Goal: Information Seeking & Learning: Learn about a topic

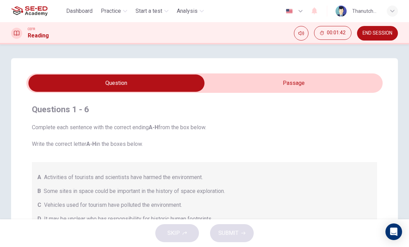
click at [348, 88] on input "checkbox" at bounding box center [116, 83] width 535 height 17
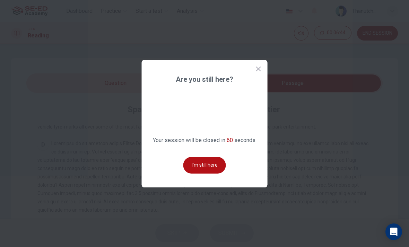
scroll to position [271, 0]
click at [213, 173] on button "I'm still here" at bounding box center [204, 165] width 43 height 17
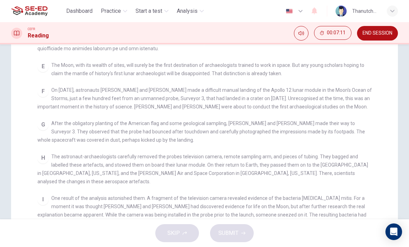
scroll to position [97, 0]
click at [359, 156] on span "The astronaut-archaeologists carefully removed the probes television camera, re…" at bounding box center [202, 168] width 331 height 31
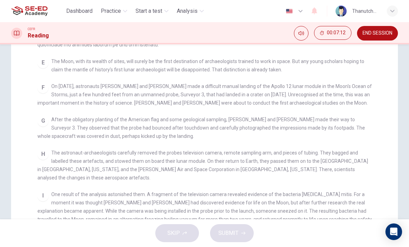
scroll to position [103, 0]
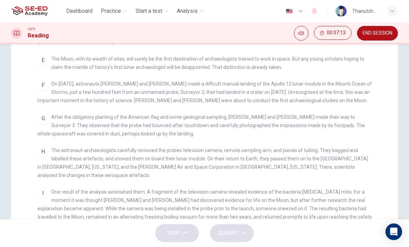
click at [362, 147] on div "CLICK TO ZOOM Click to Zoom A Space travel may still have a long way to go, but…" at bounding box center [209, 145] width 344 height 248
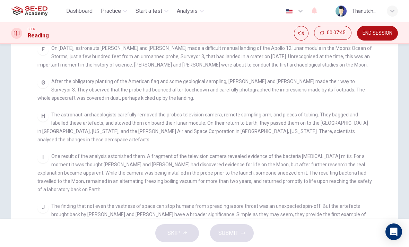
scroll to position [139, 0]
click at [352, 185] on div "CLICK TO ZOOM Click to Zoom A Space travel may still have a long way to go, but…" at bounding box center [209, 108] width 344 height 248
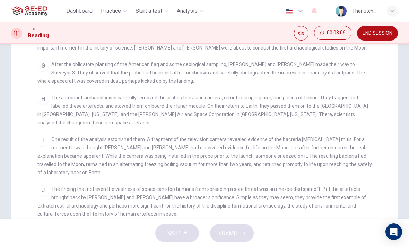
click at [348, 190] on div "J The finding that not even the vastness of space can stop humans from spreadin…" at bounding box center [204, 201] width 335 height 33
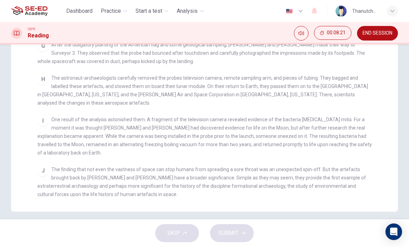
scroll to position [175, 0]
click at [347, 188] on div "J The finding that not even the vastness of space can stop humans from spreadin…" at bounding box center [204, 181] width 335 height 33
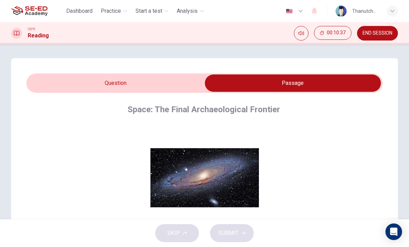
scroll to position [0, 0]
click at [180, 79] on input "checkbox" at bounding box center [293, 83] width 535 height 17
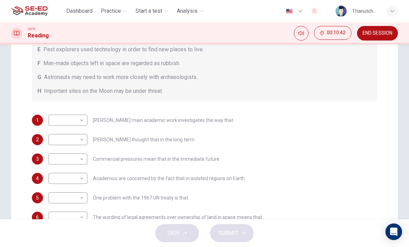
scroll to position [150, 0]
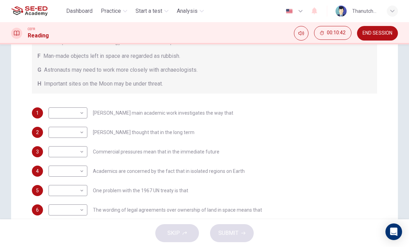
click at [366, 155] on div "3 ​ ​ Commercial pressures mean that in the immediate future" at bounding box center [204, 151] width 345 height 11
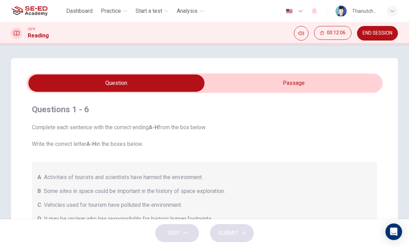
scroll to position [0, 0]
click at [329, 81] on input "checkbox" at bounding box center [116, 83] width 535 height 17
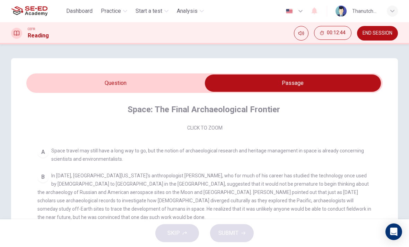
click at [178, 78] on input "checkbox" at bounding box center [293, 83] width 535 height 17
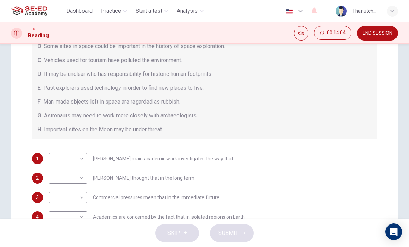
scroll to position [148, 0]
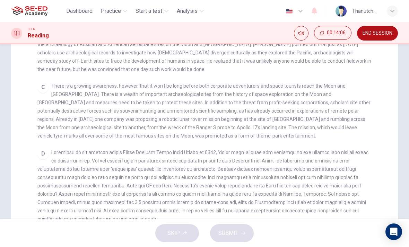
checkbox input "false"
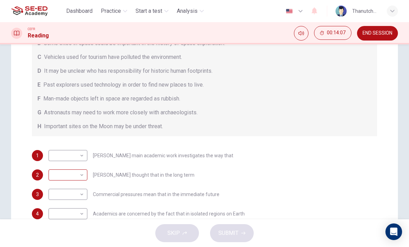
click at [75, 173] on body "This site uses cookies, as explained in our Privacy Policy . If you agree to th…" at bounding box center [204, 123] width 409 height 247
click at [72, 166] on li "B" at bounding box center [68, 169] width 39 height 11
type input "B"
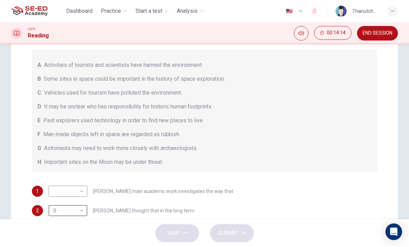
scroll to position [111, 0]
click at [82, 192] on body "This site uses cookies, as explained in our Privacy Policy . If you agree to th…" at bounding box center [204, 123] width 409 height 247
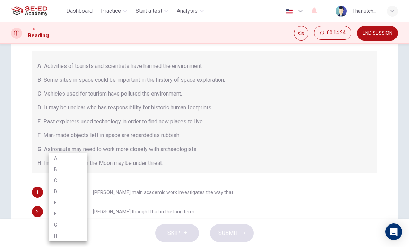
click at [73, 202] on li "E" at bounding box center [68, 202] width 39 height 11
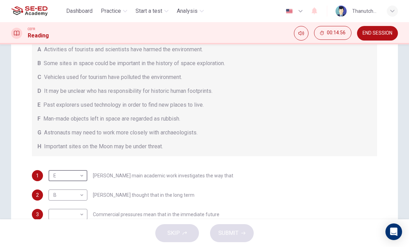
scroll to position [16, 0]
click at [80, 175] on body "This site uses cookies, as explained in our Privacy Policy . If you agree to th…" at bounding box center [204, 123] width 409 height 247
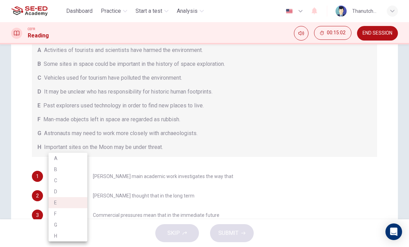
click at [74, 168] on li "B" at bounding box center [68, 169] width 39 height 11
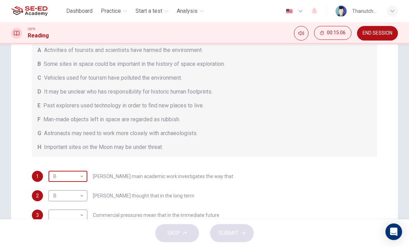
click at [83, 178] on body "This site uses cookies, as explained in our Privacy Policy . If you agree to th…" at bounding box center [204, 123] width 409 height 247
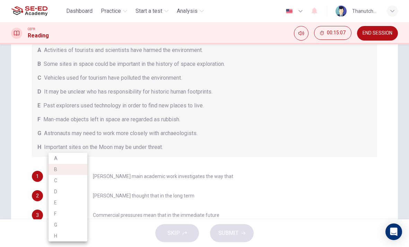
click at [74, 201] on li "E" at bounding box center [68, 202] width 39 height 11
type input "E"
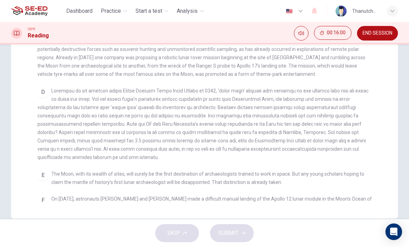
scroll to position [160, 0]
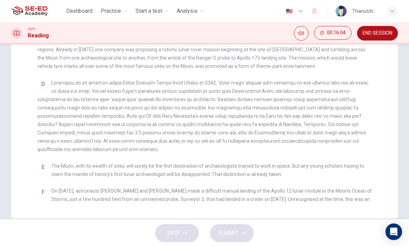
checkbox input "false"
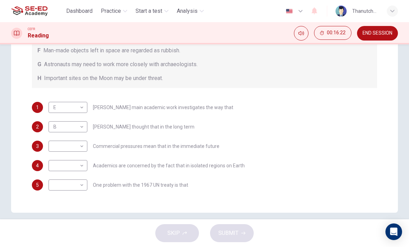
scroll to position [18, 0]
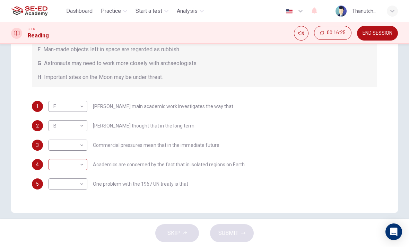
click at [79, 162] on body "This site uses cookies, as explained in our Privacy Policy . If you agree to th…" at bounding box center [204, 123] width 409 height 247
click at [68, 235] on li "H" at bounding box center [68, 236] width 39 height 11
type input "H"
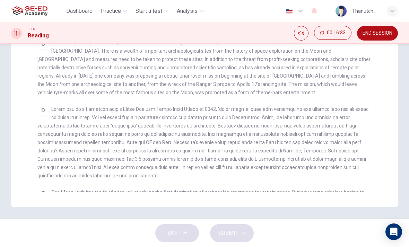
scroll to position [121, 0]
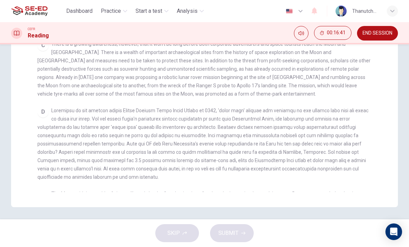
checkbox input "false"
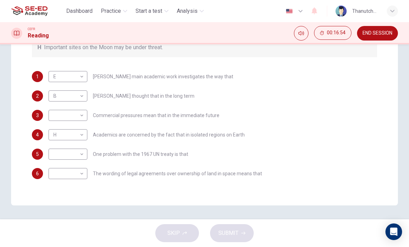
scroll to position [187, 0]
click at [75, 155] on body "This site uses cookies, as explained in our Privacy Policy . If you agree to th…" at bounding box center [204, 123] width 409 height 247
click at [69, 182] on li "C" at bounding box center [68, 180] width 39 height 11
type input "C"
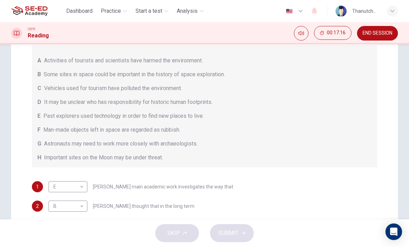
scroll to position [75, 0]
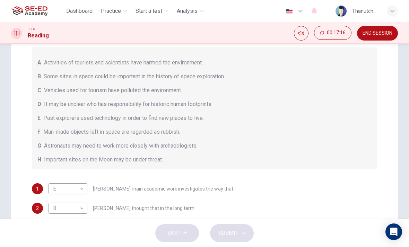
click at [374, 106] on div "A Activities of tourists and scientists have harmed the environment. B Some sit…" at bounding box center [204, 108] width 345 height 122
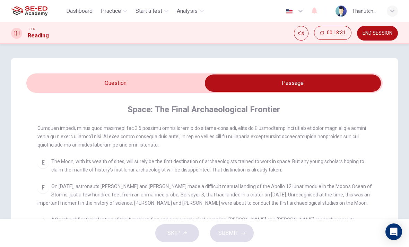
scroll to position [0, 0]
click at [233, 152] on div "CLICK TO ZOOM Click to Zoom A Space travel may still have a long way to go, but…" at bounding box center [209, 247] width 344 height 248
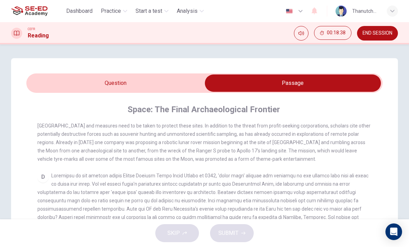
scroll to position [239, 0]
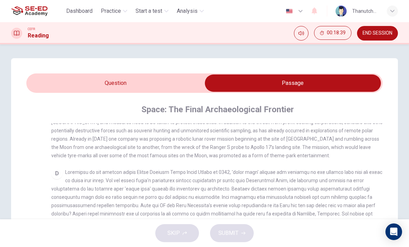
checkbox input "false"
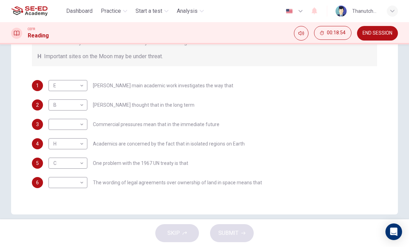
scroll to position [178, 0]
click at [74, 128] on body "This site uses cookies, as explained in our Privacy Policy . If you agree to th…" at bounding box center [204, 123] width 409 height 247
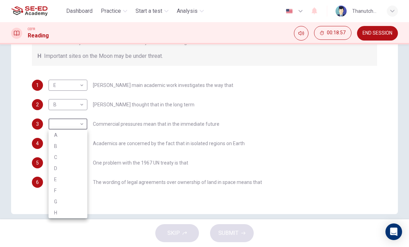
click at [70, 191] on li "F" at bounding box center [68, 190] width 39 height 11
click at [81, 122] on body "This site uses cookies, as explained in our Privacy Policy . If you agree to th…" at bounding box center [204, 123] width 409 height 247
click at [71, 200] on li "G" at bounding box center [68, 201] width 39 height 11
type input "G"
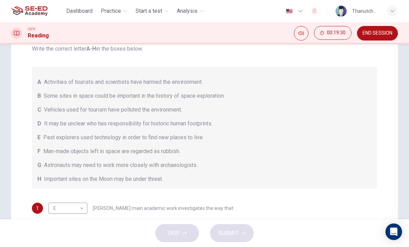
scroll to position [55, 0]
click at [382, 85] on div "Questions 1 - 6 Complete each sentence with the correct ending A-H from the box…" at bounding box center [204, 159] width 356 height 313
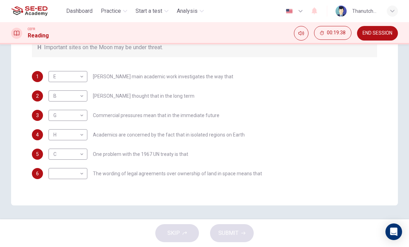
scroll to position [187, 0]
click at [78, 174] on body "This site uses cookies, as explained in our Privacy Policy . If you agree to th…" at bounding box center [204, 123] width 409 height 247
click at [67, 213] on li "F" at bounding box center [68, 213] width 39 height 11
type input "F"
click at [237, 234] on span "SUBMIT" at bounding box center [228, 233] width 20 height 10
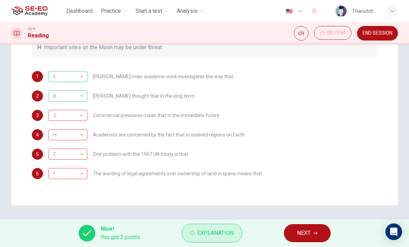
click at [207, 230] on span "Explanation" at bounding box center [215, 233] width 36 height 10
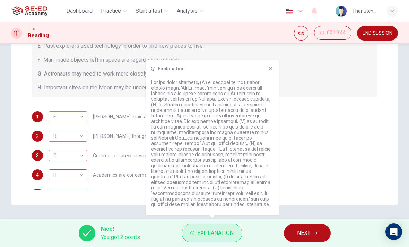
scroll to position [0, 0]
click at [216, 227] on button "Explanation" at bounding box center [212, 233] width 61 height 19
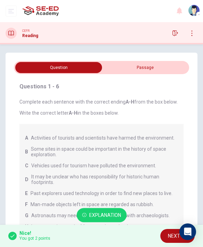
scroll to position [0, 0]
click at [126, 72] on input "checkbox" at bounding box center [59, 67] width 263 height 11
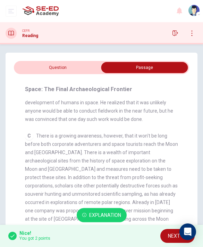
scroll to position [253, 0]
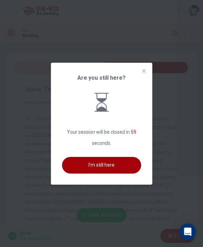
click at [86, 174] on button "I'm still here" at bounding box center [101, 165] width 79 height 17
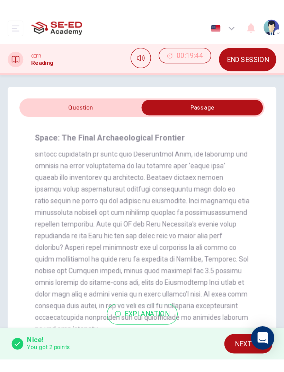
scroll to position [332, 0]
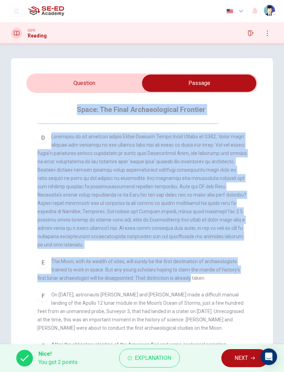
click at [266, 181] on div "Questions 1 - 6 Complete each sentence with the correct ending A-H from the box…" at bounding box center [142, 222] width 262 height 329
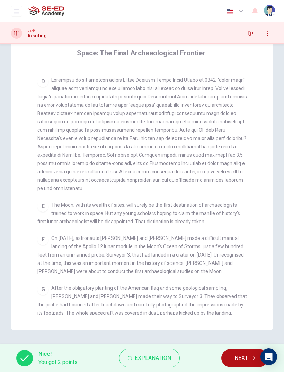
scroll to position [57, 0]
click at [81, 55] on h4 "Space: The Final Archaeological Frontier" at bounding box center [141, 52] width 129 height 11
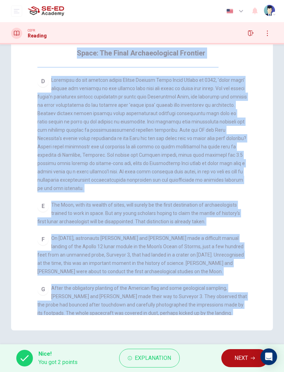
scroll to position [0, 0]
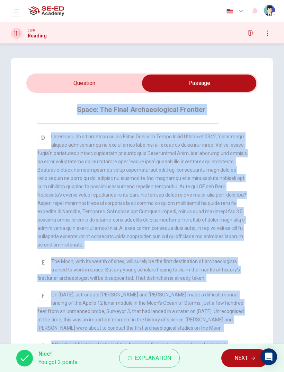
click at [268, 175] on div "Questions 1 - 6 Complete each sentence with the correct ending A-H from the box…" at bounding box center [142, 222] width 262 height 329
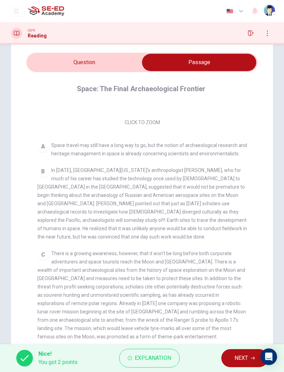
scroll to position [21, 0]
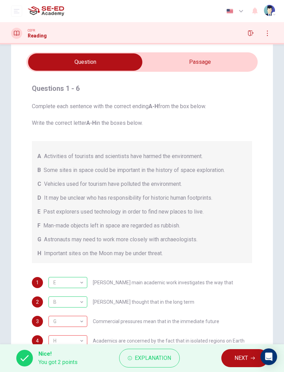
checkbox input "true"
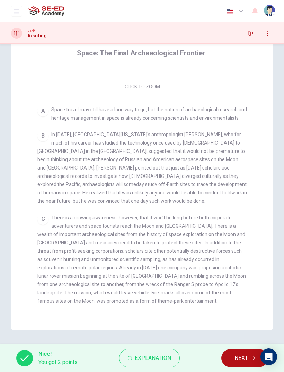
scroll to position [57, 0]
click at [282, 209] on div "Questions 1 - 6 Complete each sentence with the correct ending A-H from the box…" at bounding box center [142, 166] width 284 height 329
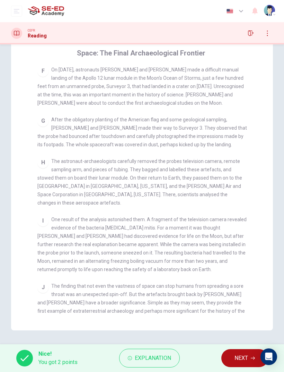
scroll to position [501, 0]
click at [241, 247] on span "NEXT" at bounding box center [242, 358] width 14 height 10
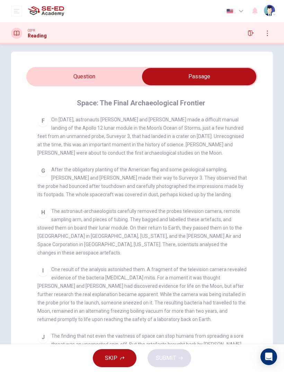
checkbox input "false"
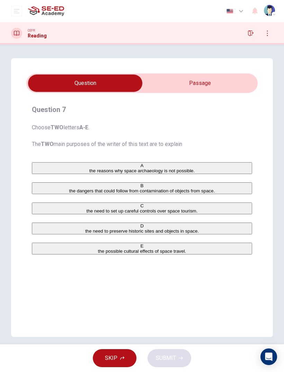
scroll to position [0, 0]
click at [42, 247] on div "E" at bounding box center [142, 245] width 219 height 5
click at [44, 188] on div "B" at bounding box center [142, 185] width 219 height 5
click at [45, 208] on div "C" at bounding box center [142, 205] width 219 height 5
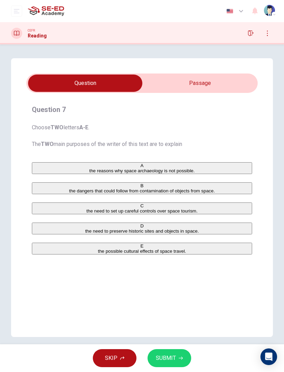
click at [48, 214] on button "C the need to set up careful controls over space tourism." at bounding box center [142, 208] width 221 height 12
click at [177, 247] on button "SUBMIT" at bounding box center [170, 358] width 44 height 18
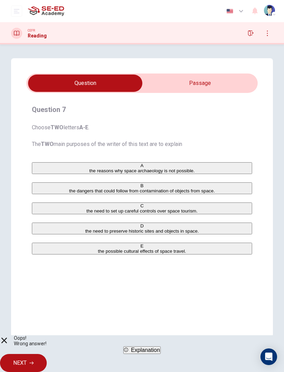
click at [27, 247] on span "NEXT" at bounding box center [20, 363] width 14 height 10
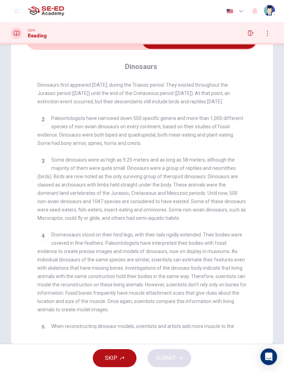
scroll to position [7, 0]
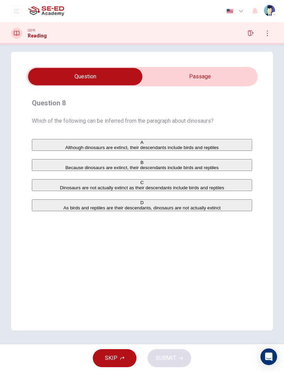
click at [39, 185] on div "C" at bounding box center [142, 182] width 219 height 5
click at [183, 247] on button "SUBMIT" at bounding box center [170, 358] width 44 height 18
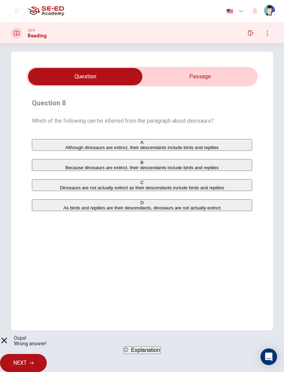
click at [47, 247] on button "NEXT" at bounding box center [23, 363] width 47 height 18
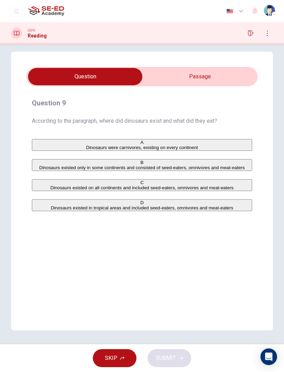
click at [222, 75] on input "checkbox" at bounding box center [85, 76] width 347 height 17
click at [40, 185] on div "C" at bounding box center [142, 182] width 219 height 5
click at [167, 247] on span "SUBMIT" at bounding box center [166, 358] width 20 height 10
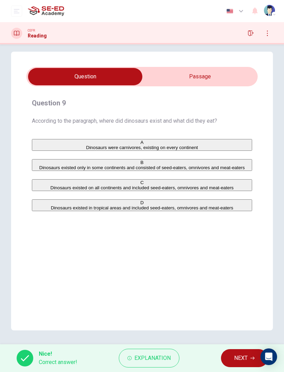
click at [234, 247] on span "NEXT" at bounding box center [241, 358] width 14 height 10
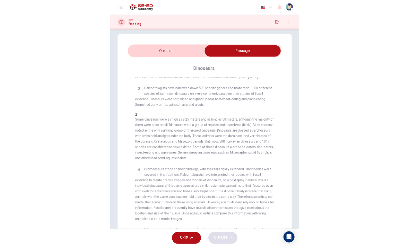
scroll to position [43, 0]
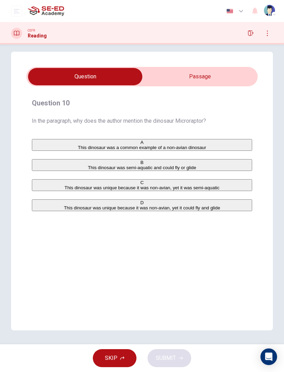
click at [36, 165] on div "B" at bounding box center [142, 162] width 219 height 5
click at [166, 247] on button "SUBMIT" at bounding box center [170, 358] width 44 height 18
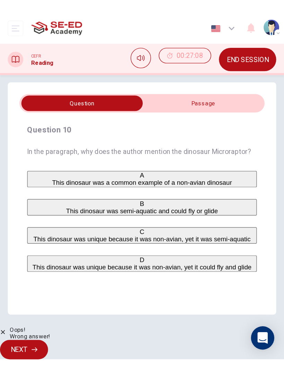
scroll to position [71, 0]
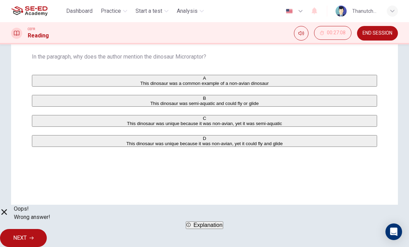
click at [111, 191] on div "Question 10 In the paragraph, why does the author mention the dinosaur Microrap…" at bounding box center [204, 127] width 387 height 279
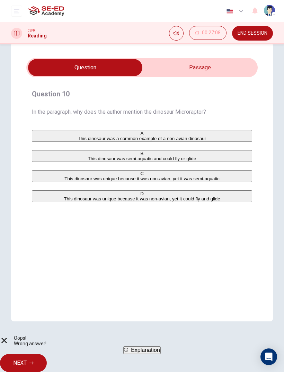
scroll to position [7, 0]
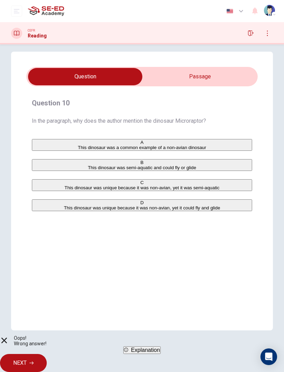
click at [47, 247] on button "NEXT" at bounding box center [23, 363] width 47 height 18
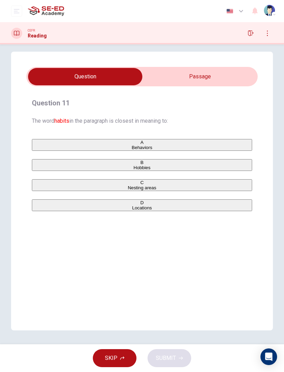
click at [228, 83] on input "checkbox" at bounding box center [85, 76] width 347 height 17
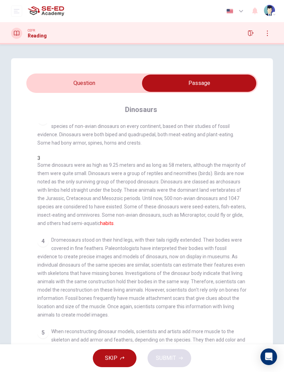
scroll to position [0, 0]
click at [71, 84] on input "checkbox" at bounding box center [199, 83] width 347 height 17
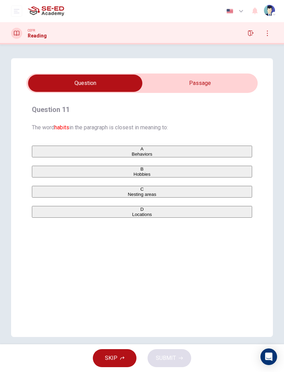
click at [180, 85] on input "checkbox" at bounding box center [85, 83] width 347 height 17
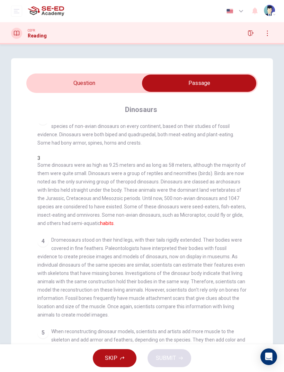
click at [75, 89] on input "checkbox" at bounding box center [199, 83] width 347 height 17
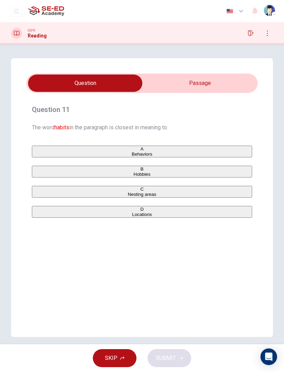
click at [46, 152] on div "A" at bounding box center [142, 148] width 219 height 5
click at [171, 247] on span "SUBMIT" at bounding box center [166, 358] width 20 height 10
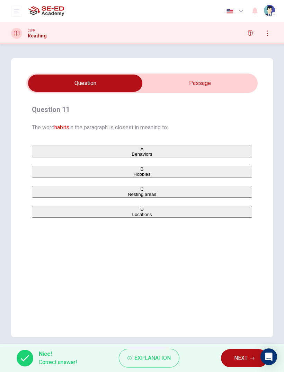
click at [237, 247] on span "NEXT" at bounding box center [241, 358] width 14 height 10
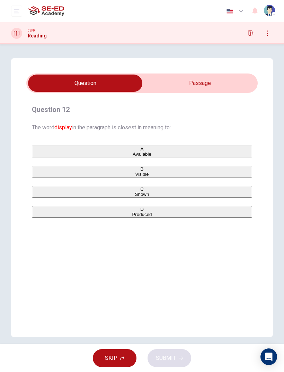
click at [194, 86] on input "checkbox" at bounding box center [85, 83] width 347 height 17
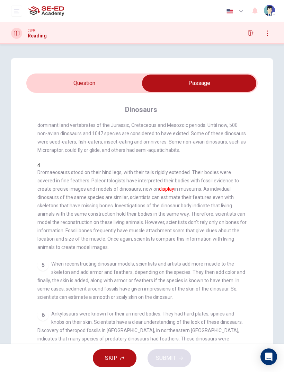
scroll to position [121, 0]
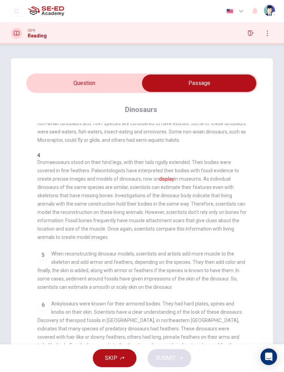
click at [71, 83] on input "checkbox" at bounding box center [199, 83] width 347 height 17
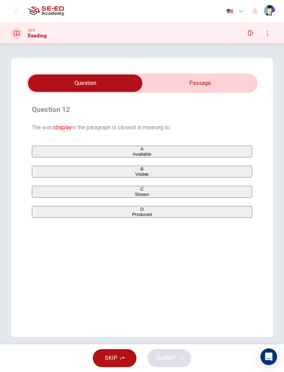
click at [135, 197] on span "Shown" at bounding box center [142, 194] width 14 height 5
click at [175, 247] on span "SUBMIT" at bounding box center [166, 358] width 20 height 10
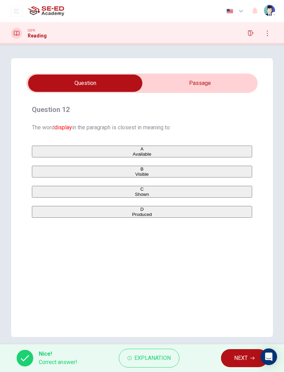
click at [241, 247] on button "NEXT" at bounding box center [244, 358] width 47 height 18
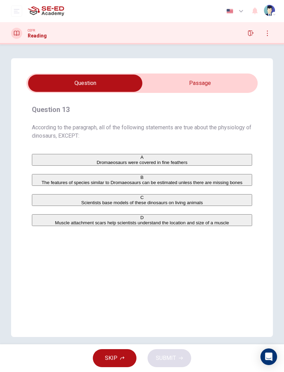
click at [189, 80] on input "checkbox" at bounding box center [85, 83] width 347 height 17
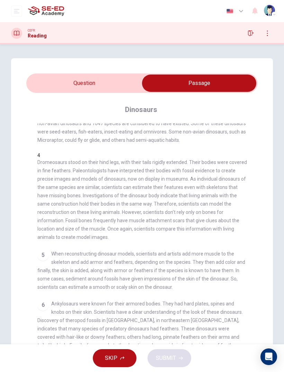
click at [54, 86] on input "checkbox" at bounding box center [199, 83] width 347 height 17
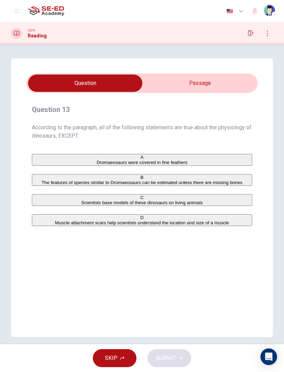
click at [176, 84] on input "checkbox" at bounding box center [85, 83] width 347 height 17
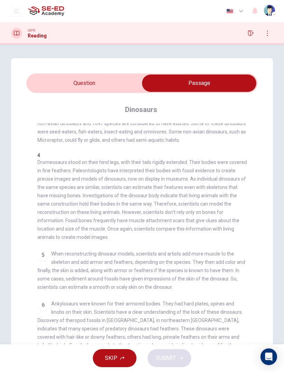
click at [72, 87] on input "checkbox" at bounding box center [199, 83] width 347 height 17
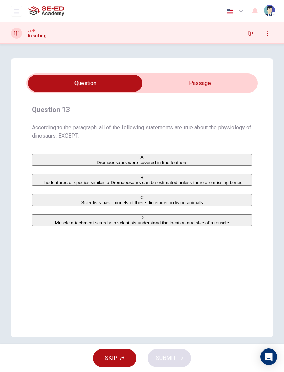
click at [169, 86] on input "checkbox" at bounding box center [85, 83] width 347 height 17
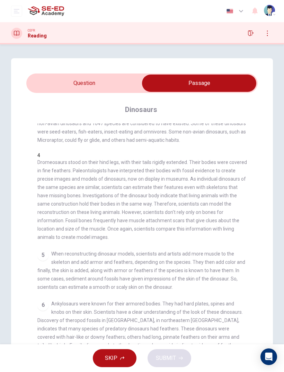
click at [80, 86] on input "checkbox" at bounding box center [199, 83] width 347 height 17
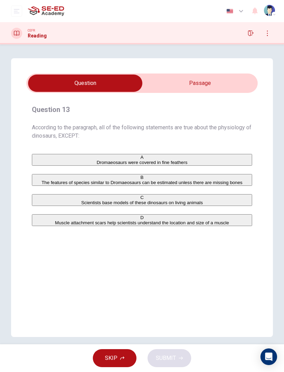
click at [181, 83] on input "checkbox" at bounding box center [85, 83] width 347 height 17
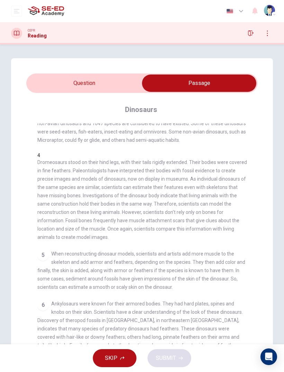
click at [62, 86] on input "checkbox" at bounding box center [199, 83] width 347 height 17
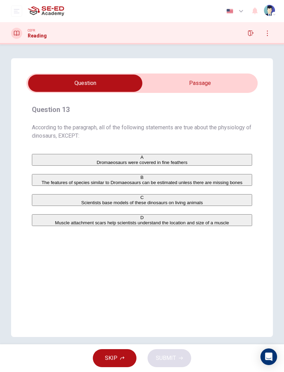
click at [186, 83] on input "checkbox" at bounding box center [85, 83] width 347 height 17
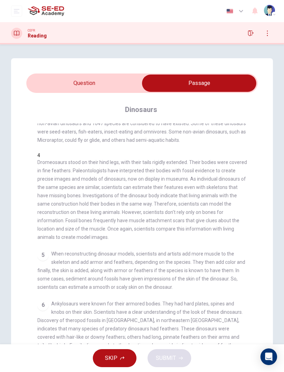
click at [71, 76] on input "checkbox" at bounding box center [199, 83] width 347 height 17
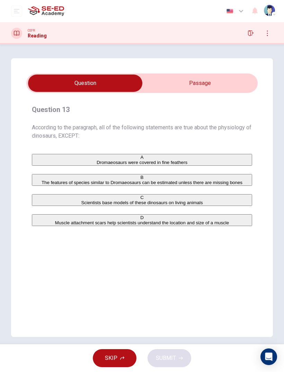
click at [184, 87] on input "checkbox" at bounding box center [85, 83] width 347 height 17
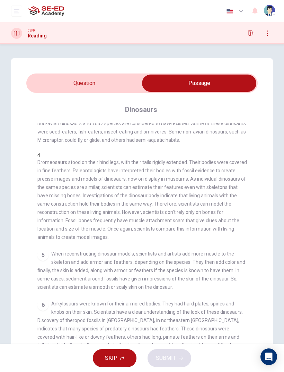
click at [66, 79] on input "checkbox" at bounding box center [199, 83] width 347 height 17
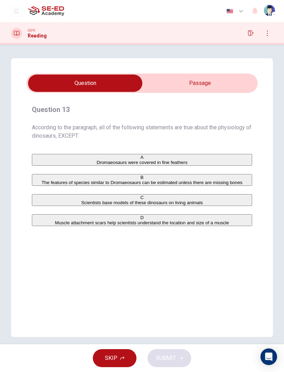
click at [87, 185] on span "The features of species similar to Dromaeosaurs can be estimated unless there a…" at bounding box center [142, 182] width 201 height 5
click at [176, 247] on button "SUBMIT" at bounding box center [170, 358] width 44 height 18
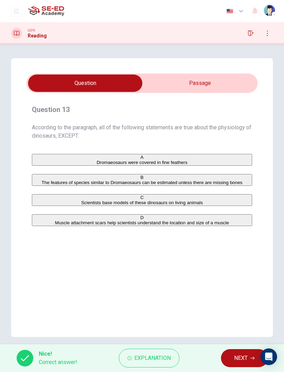
click at [244, 247] on button "NEXT" at bounding box center [244, 358] width 47 height 18
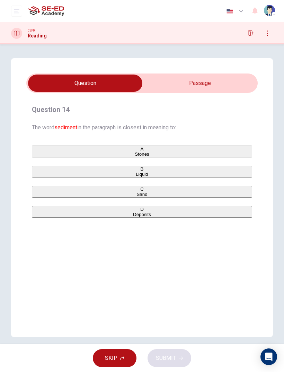
click at [235, 84] on input "checkbox" at bounding box center [85, 83] width 347 height 17
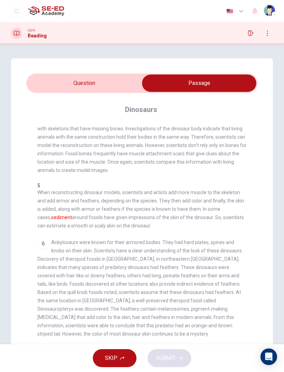
scroll to position [184, 0]
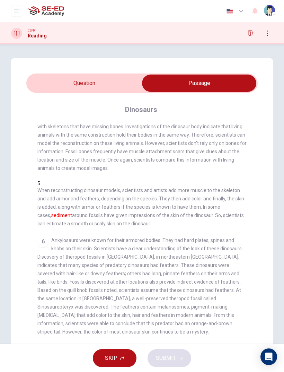
click at [97, 83] on input "checkbox" at bounding box center [199, 83] width 347 height 17
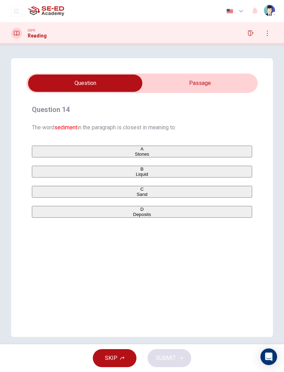
click at [135, 153] on span "Stones" at bounding box center [142, 154] width 15 height 5
click at [175, 247] on span "SUBMIT" at bounding box center [166, 358] width 20 height 10
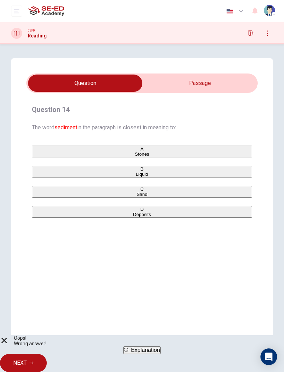
click at [110, 247] on div "Question 14 The word sediment in the paragraph is closest in meaning to: A Ston…" at bounding box center [142, 197] width 262 height 279
click at [47, 247] on button "NEXT" at bounding box center [23, 363] width 47 height 18
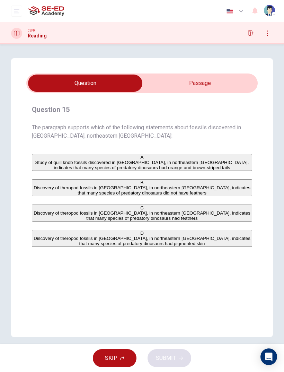
click at [171, 85] on input "checkbox" at bounding box center [85, 83] width 347 height 17
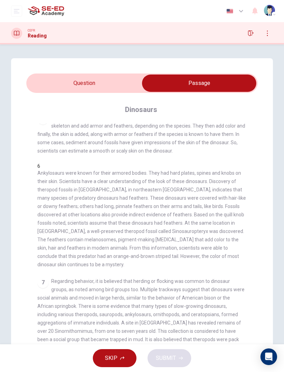
scroll to position [251, 0]
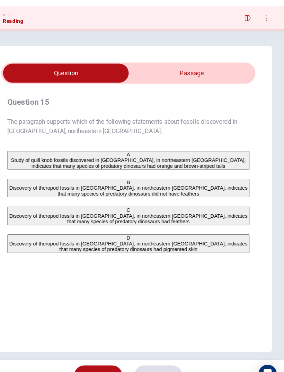
click at [208, 75] on input "checkbox" at bounding box center [85, 83] width 347 height 17
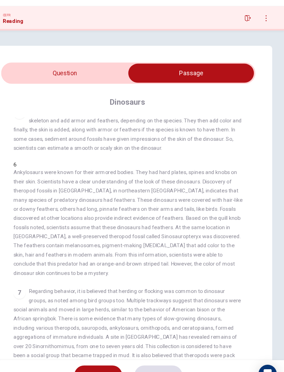
click at [85, 75] on input "checkbox" at bounding box center [199, 83] width 347 height 17
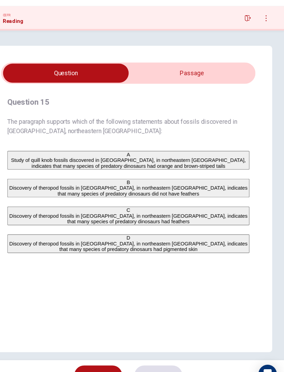
click at [132, 75] on input "checkbox" at bounding box center [85, 83] width 347 height 17
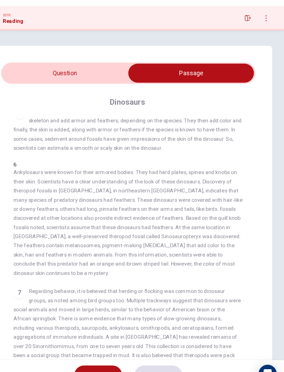
click at [85, 75] on input "checkbox" at bounding box center [199, 83] width 347 height 17
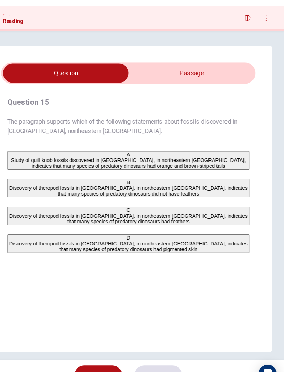
click at [208, 210] on span "Discovery of theropod fossils in [GEOGRAPHIC_DATA], in northeastern [GEOGRAPHIC…" at bounding box center [142, 215] width 217 height 10
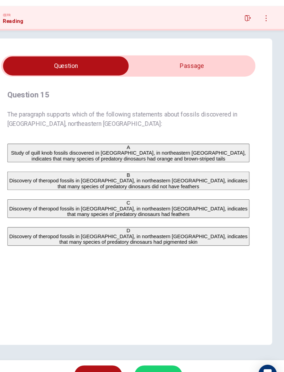
scroll to position [7, 0]
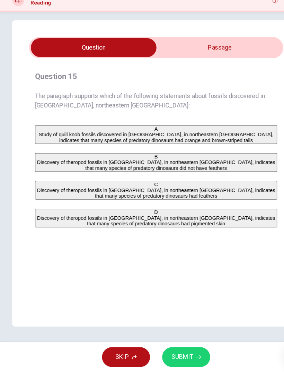
click at [175, 247] on span "SUBMIT" at bounding box center [166, 358] width 20 height 10
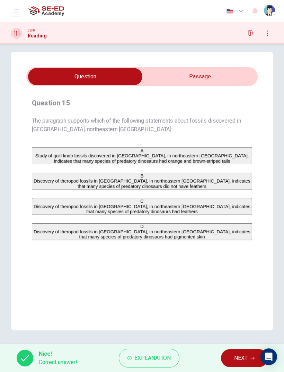
click at [245, 247] on span "NEXT" at bounding box center [241, 358] width 14 height 10
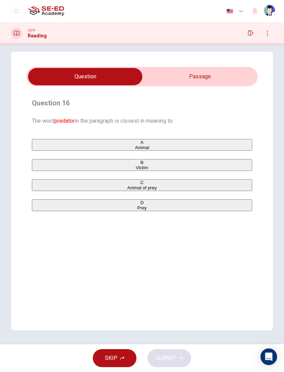
click at [218, 79] on input "checkbox" at bounding box center [85, 76] width 347 height 17
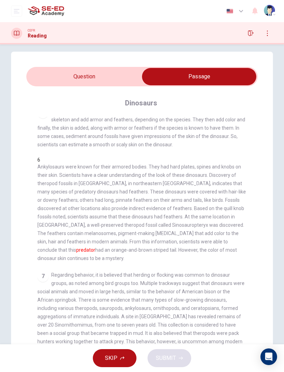
click at [45, 79] on input "checkbox" at bounding box center [199, 76] width 347 height 17
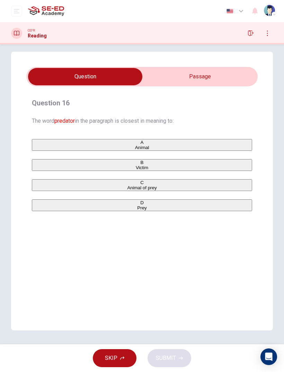
click at [127, 190] on span "Animal of prey" at bounding box center [141, 187] width 29 height 5
click at [232, 71] on input "checkbox" at bounding box center [85, 76] width 347 height 17
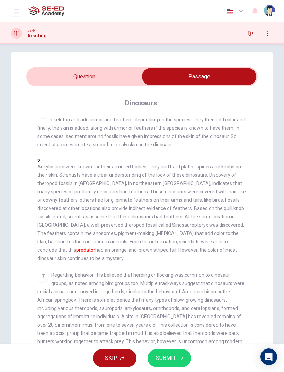
click at [111, 75] on input "checkbox" at bounding box center [199, 76] width 347 height 17
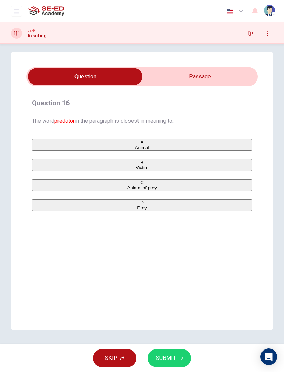
click at [135, 147] on span "Animal" at bounding box center [142, 147] width 14 height 5
click at [169, 247] on span "SUBMIT" at bounding box center [166, 358] width 20 height 10
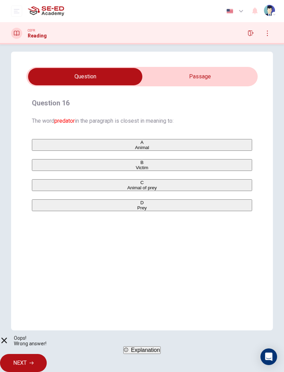
click at [47, 198] on div "A Animal B Victim C Animal of prey D Prey" at bounding box center [142, 175] width 221 height 72
click at [161, 247] on button "Explanation" at bounding box center [141, 350] width 37 height 8
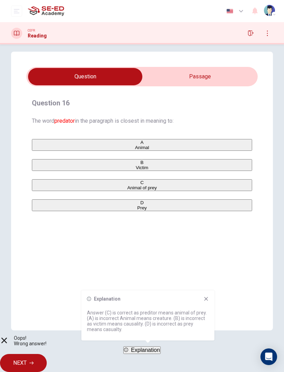
click at [206, 247] on icon at bounding box center [207, 299] width 6 height 6
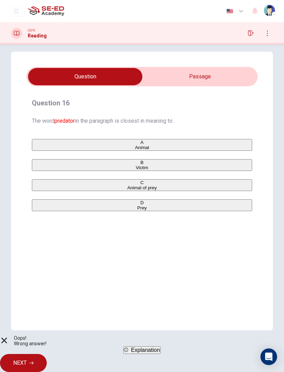
click at [27, 247] on span "NEXT" at bounding box center [20, 363] width 14 height 10
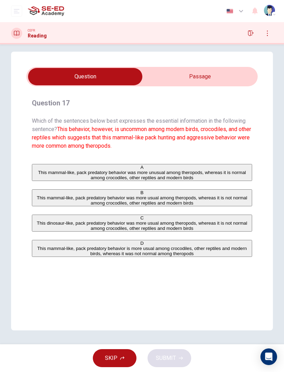
click at [224, 76] on input "checkbox" at bounding box center [85, 76] width 347 height 17
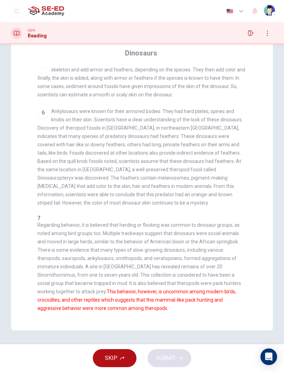
click at [39, 239] on span "Regarding behavior, it is believed that herding or flocking was common to dinos…" at bounding box center [139, 266] width 204 height 89
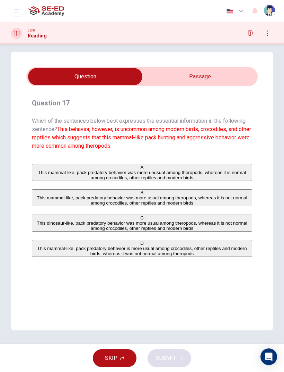
click at [39, 195] on div "B" at bounding box center [142, 192] width 219 height 5
click at [170, 247] on span "SUBMIT" at bounding box center [166, 358] width 20 height 10
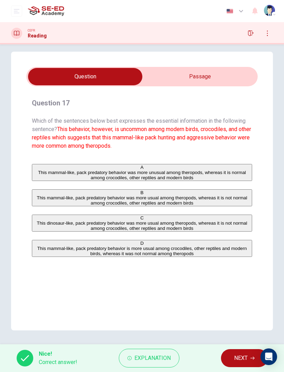
click at [240, 247] on button "NEXT" at bounding box center [244, 358] width 47 height 18
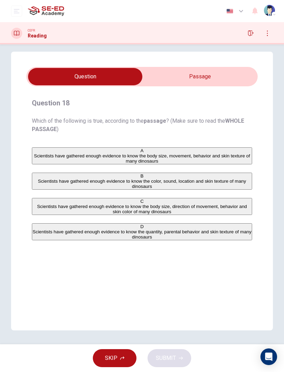
click at [201, 84] on input "checkbox" at bounding box center [85, 76] width 347 height 17
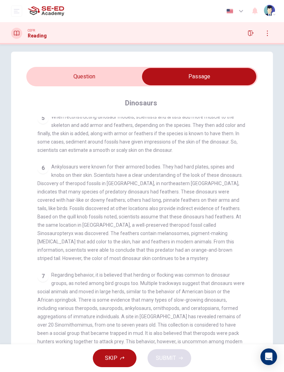
click at [64, 74] on input "checkbox" at bounding box center [199, 76] width 347 height 17
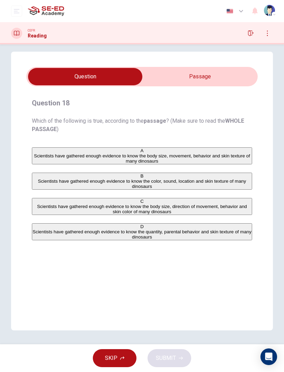
click at [224, 77] on input "checkbox" at bounding box center [85, 76] width 347 height 17
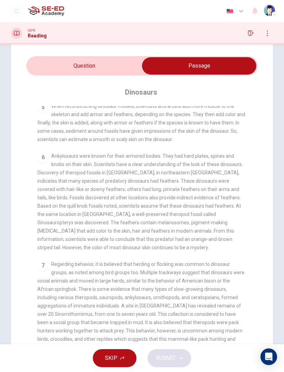
click at [66, 64] on input "checkbox" at bounding box center [199, 65] width 347 height 17
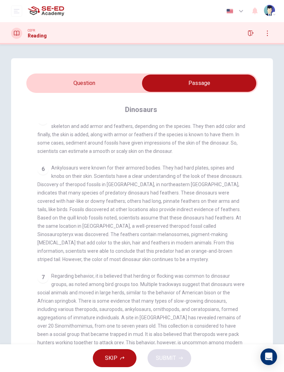
scroll to position [270, 0]
click at [117, 76] on input "checkbox" at bounding box center [199, 83] width 347 height 17
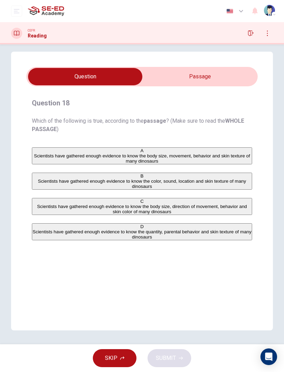
scroll to position [7, 0]
click at [215, 76] on input "checkbox" at bounding box center [85, 76] width 347 height 17
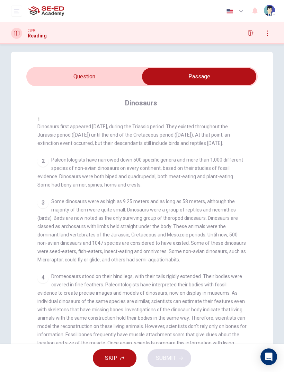
scroll to position [251, 0]
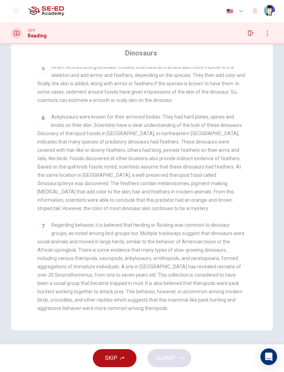
click at [239, 183] on div "6 Ankylosaurs were known for their armored bodies. They had hard plates, spines…" at bounding box center [142, 163] width 210 height 100
click at [253, 156] on div "1 Dinosaurs first appeared [DATE], during the Triassic period. They existed thr…" at bounding box center [146, 191] width 219 height 248
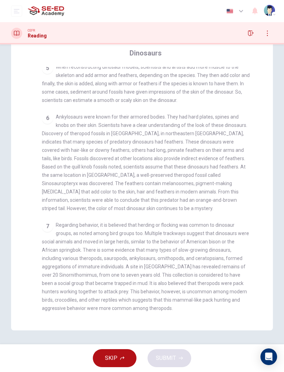
scroll to position [7, 0]
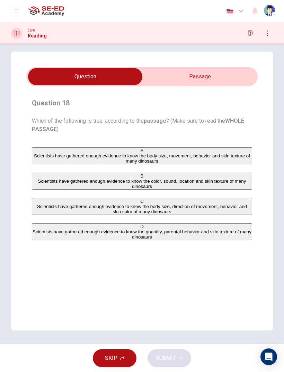
click at [40, 153] on div "A" at bounding box center [142, 150] width 219 height 5
click at [213, 76] on input "checkbox" at bounding box center [85, 76] width 347 height 17
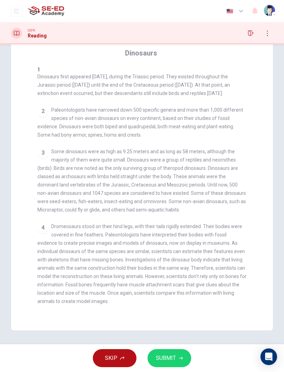
scroll to position [0, 0]
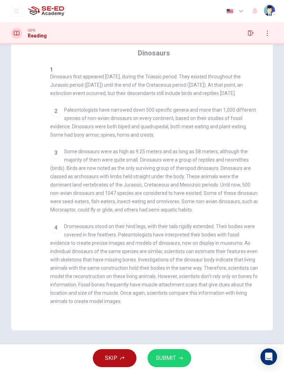
checkbox input "false"
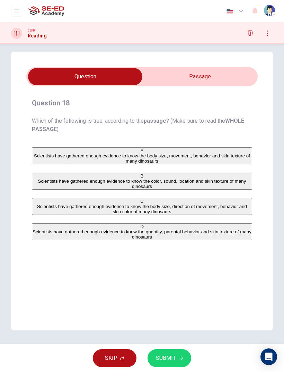
click at [168, 247] on span "SUBMIT" at bounding box center [166, 358] width 20 height 10
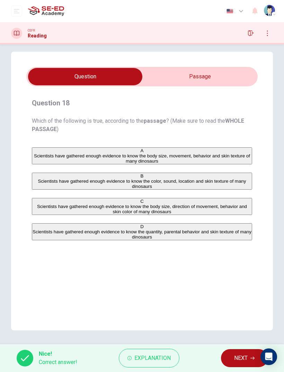
click at [250, 247] on button "NEXT" at bounding box center [244, 358] width 47 height 18
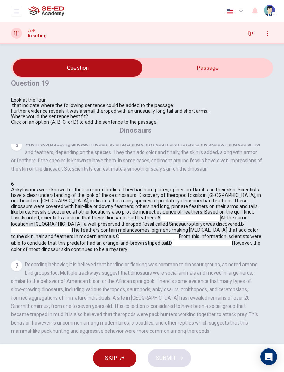
scroll to position [551, 0]
click at [71, 227] on input at bounding box center [41, 230] width 60 height 7
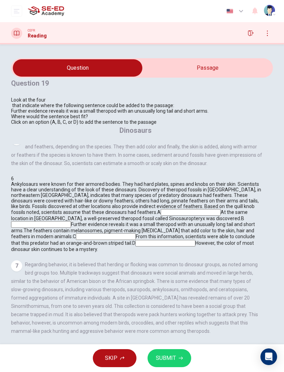
click at [172, 247] on button "SUBMIT" at bounding box center [170, 358] width 44 height 18
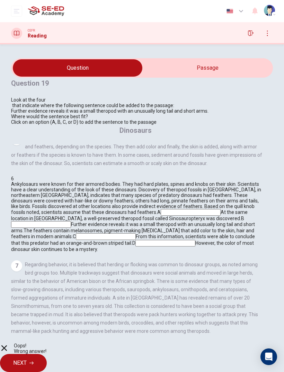
click at [196, 247] on input at bounding box center [166, 243] width 60 height 7
click at [47, 247] on button "NEXT" at bounding box center [23, 363] width 47 height 18
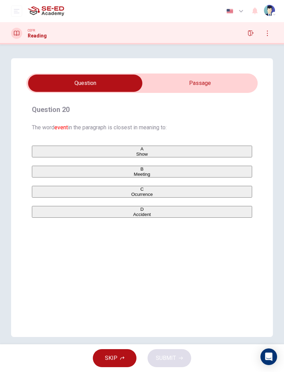
click at [63, 156] on button "A Show" at bounding box center [142, 152] width 221 height 12
click at [172, 247] on span "SUBMIT" at bounding box center [166, 358] width 20 height 10
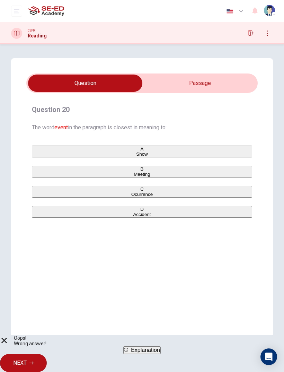
click at [93, 247] on div "Question 20 The word event in the paragraph is closest in meaning to: A Show B …" at bounding box center [142, 197] width 262 height 279
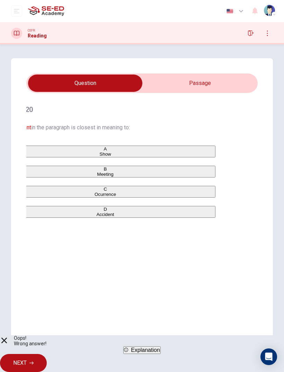
checkbox input "true"
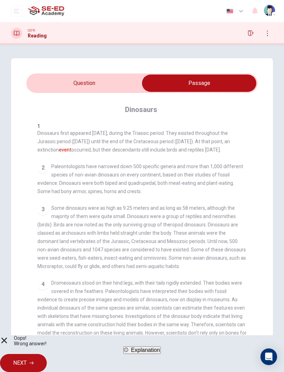
click at [27, 247] on span "NEXT" at bounding box center [20, 363] width 14 height 10
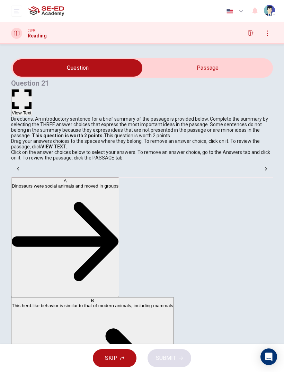
click at [32, 89] on button "View Text" at bounding box center [21, 102] width 21 height 27
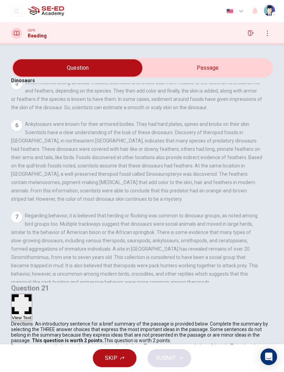
scroll to position [250, 0]
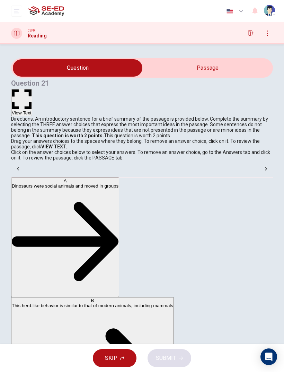
scroll to position [0, 0]
click at [32, 89] on button "View Text" at bounding box center [21, 102] width 21 height 27
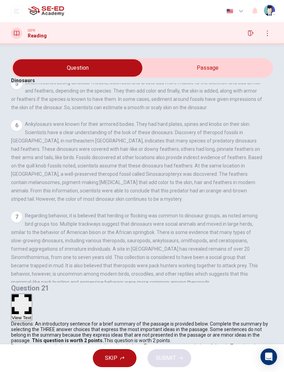
scroll to position [250, 0]
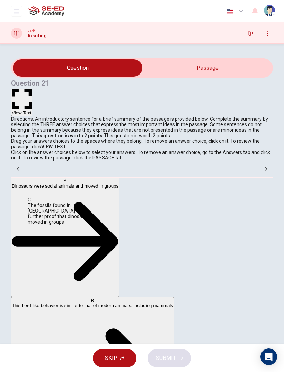
scroll to position [0, 0]
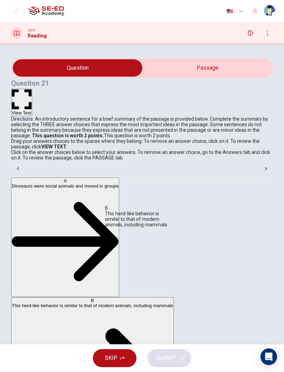
scroll to position [0, 0]
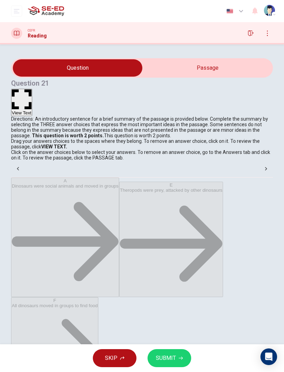
click at [32, 89] on button "View Text" at bounding box center [21, 102] width 21 height 27
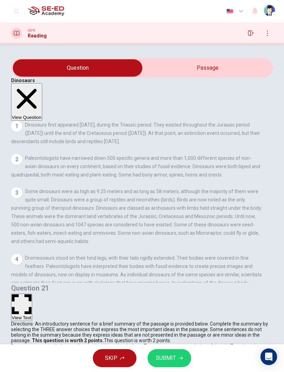
click at [32, 247] on button "View Text" at bounding box center [21, 307] width 21 height 27
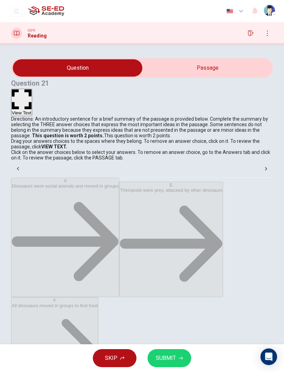
click at [32, 89] on button "View Text" at bounding box center [21, 102] width 21 height 27
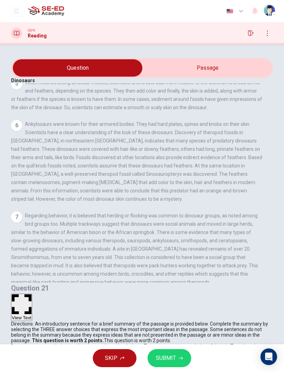
scroll to position [250, 0]
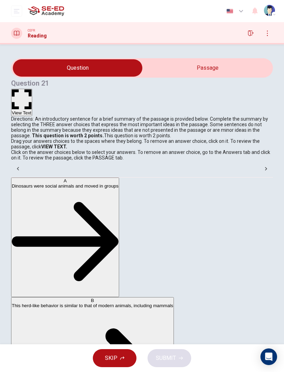
scroll to position [0, 0]
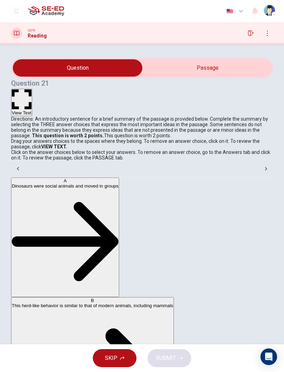
scroll to position [0, 0]
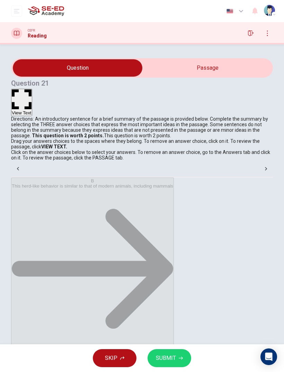
click at [180, 247] on icon "button" at bounding box center [181, 358] width 4 height 4
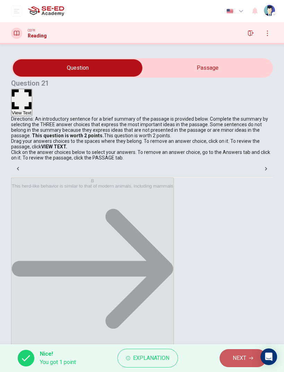
click at [238, 247] on span "NEXT" at bounding box center [240, 358] width 14 height 10
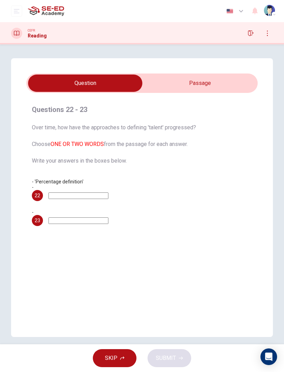
click at [221, 80] on input "checkbox" at bounding box center [85, 83] width 347 height 17
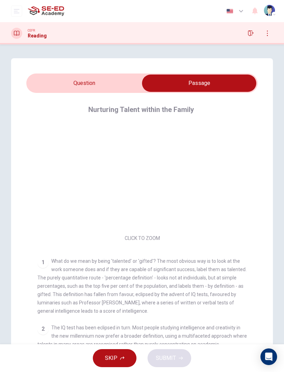
checkbox input "false"
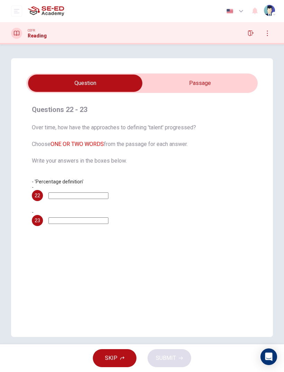
click at [256, 30] on button "button" at bounding box center [250, 33] width 11 height 11
